Goal: Find specific page/section: Find specific page/section

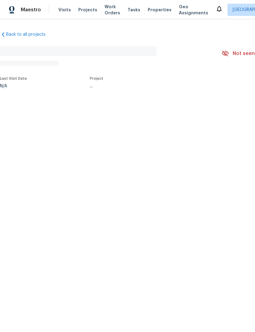
click at [152, 12] on span "Properties" at bounding box center [160, 10] width 24 height 6
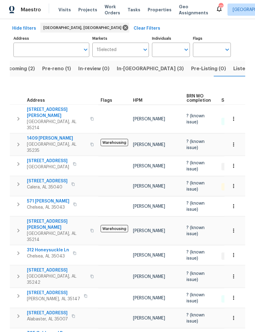
scroll to position [8, 0]
click at [128, 64] on span "In-[GEOGRAPHIC_DATA] (3)" at bounding box center [150, 68] width 67 height 9
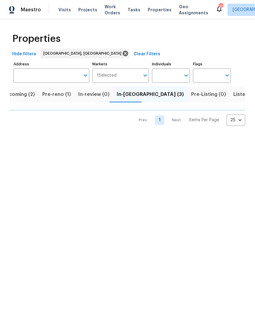
click at [57, 96] on span "Pre-reno (1)" at bounding box center [56, 94] width 29 height 9
